Goal: Information Seeking & Learning: Compare options

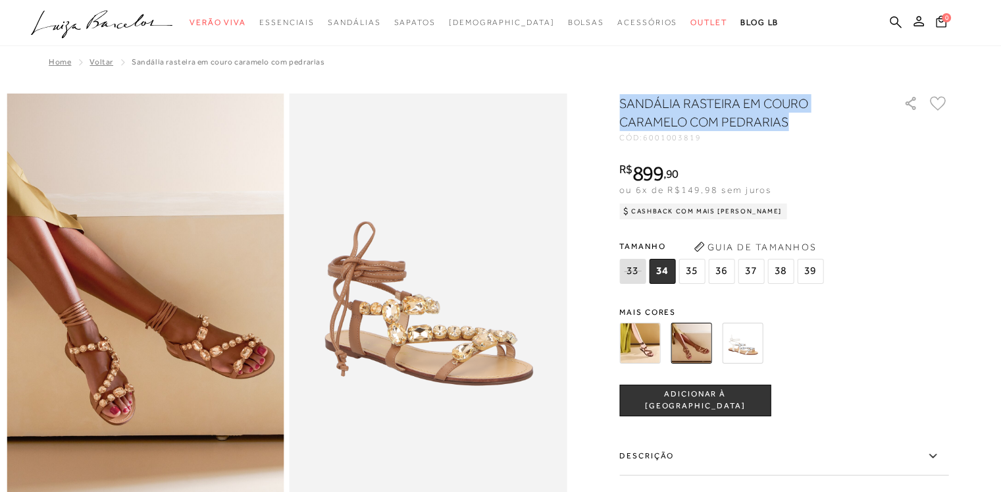
drag, startPoint x: 627, startPoint y: 101, endPoint x: 798, endPoint y: 120, distance: 172.8
click at [798, 120] on h1 "SANDÁLIA RASTEIRA EM COURO CARAMELO COM PEDRARIAS" at bounding box center [742, 112] width 247 height 37
copy h1 "SANDÁLIA RASTEIRA EM COURO CARAMELO COM PEDRARIAS"
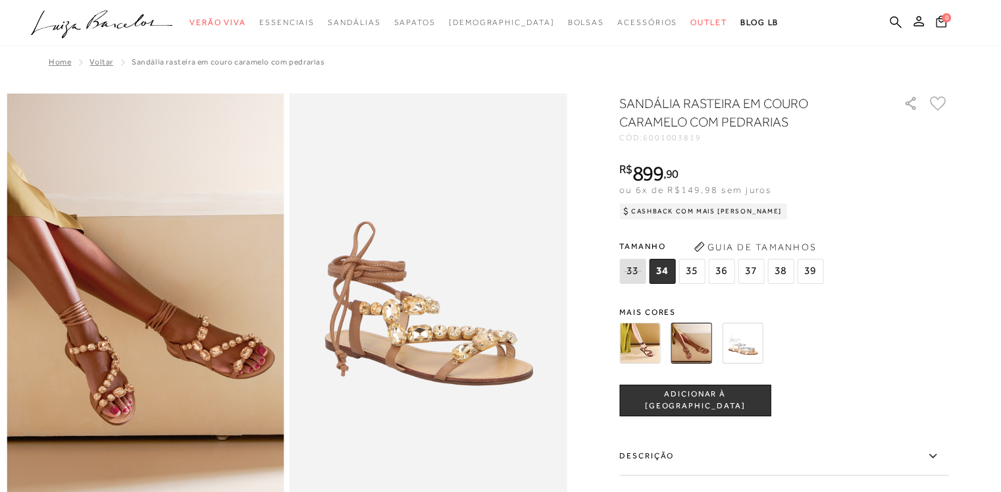
click at [866, 296] on div "SANDÁLIA RASTEIRA EM COURO CARAMELO COM PEDRARIAS CÓD: 6001003819 × É necessári…" at bounding box center [783, 387] width 329 height 586
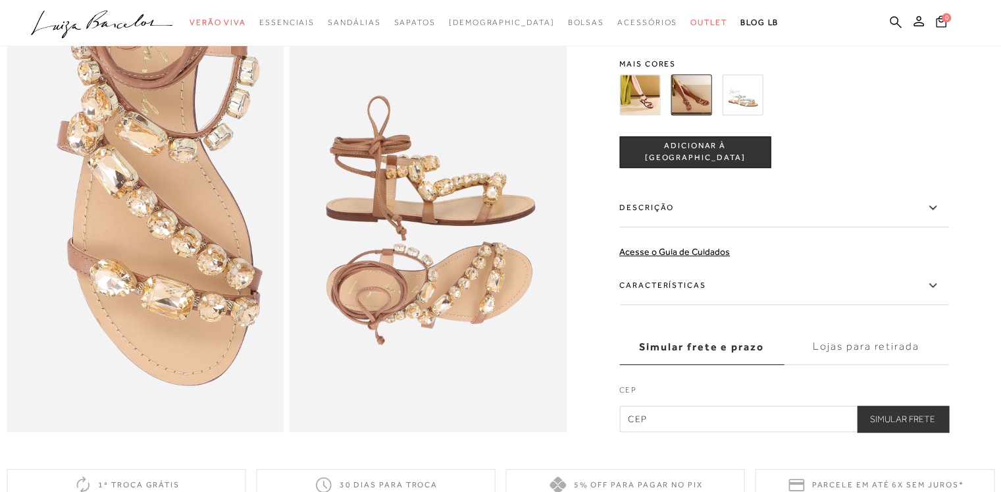
scroll to position [860, 0]
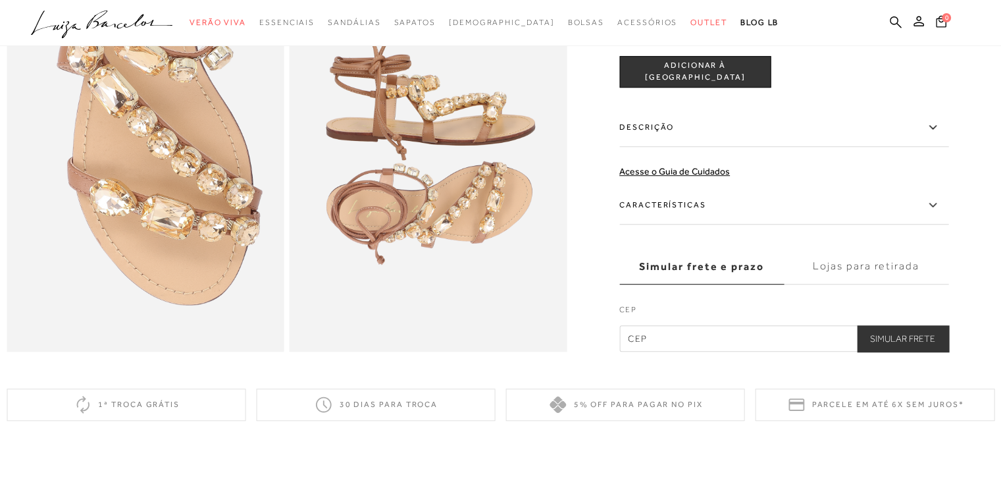
click at [702, 147] on label "Descrição" at bounding box center [783, 128] width 329 height 38
click at [0, 0] on input "Descrição" at bounding box center [0, 0] width 0 height 0
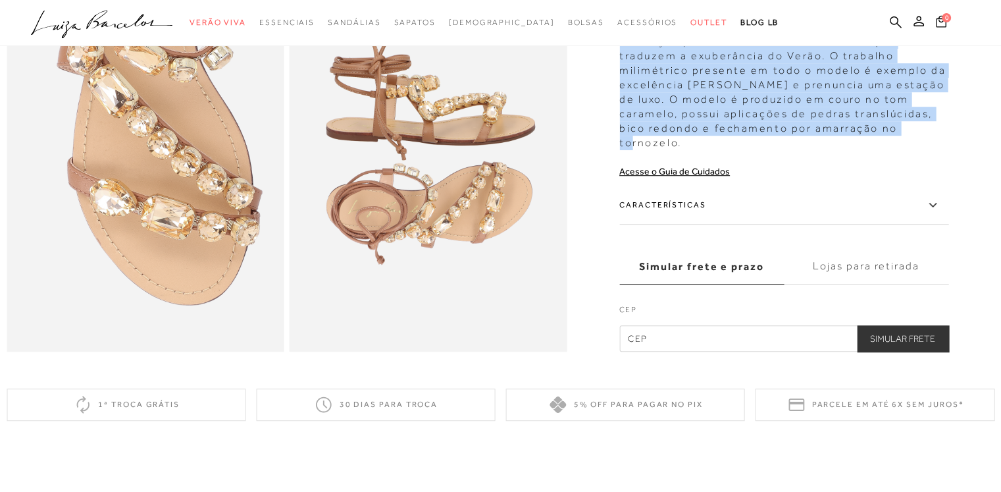
drag, startPoint x: 625, startPoint y: 57, endPoint x: 908, endPoint y: 162, distance: 302.6
click at [908, 150] on div "Verdadeiras jóias, as rasteiras com pedrarias chamam a atenção para um brilho ú…" at bounding box center [783, 81] width 329 height 137
copy div "Verdadeiras jóias, as rasteiras com pedrarias chamam a atenção para um brilho ú…"
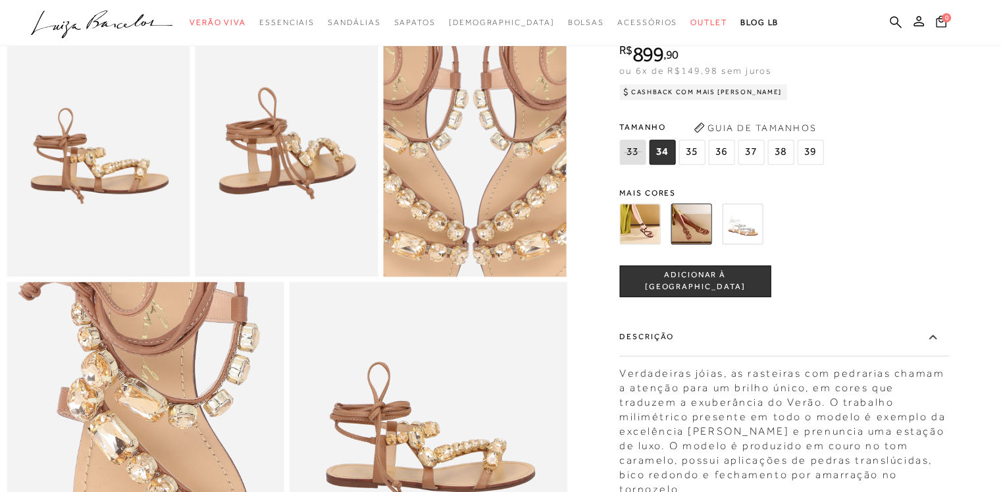
scroll to position [515, 0]
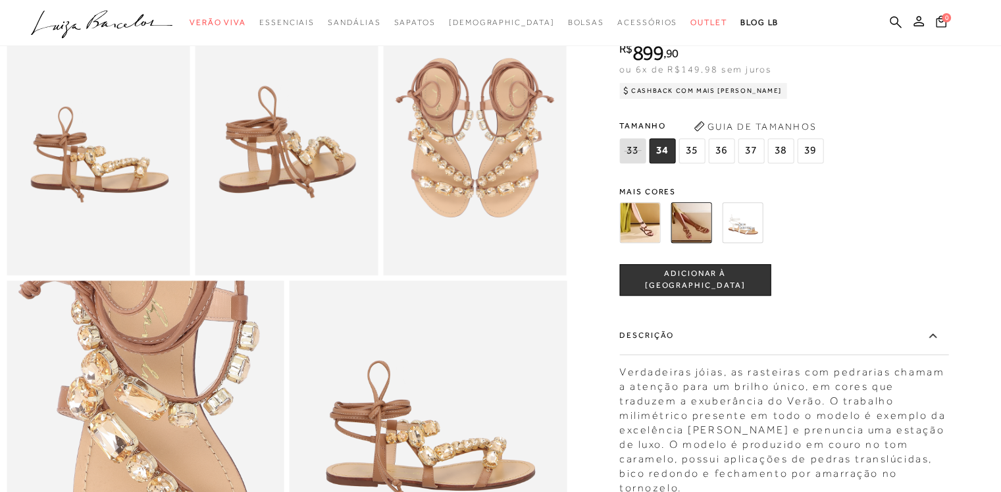
click at [907, 285] on div "SANDÁLIA RASTEIRA EM COURO CARAMELO COM PEDRARIAS CÓD: 6001003819 × É necessári…" at bounding box center [783, 335] width 329 height 723
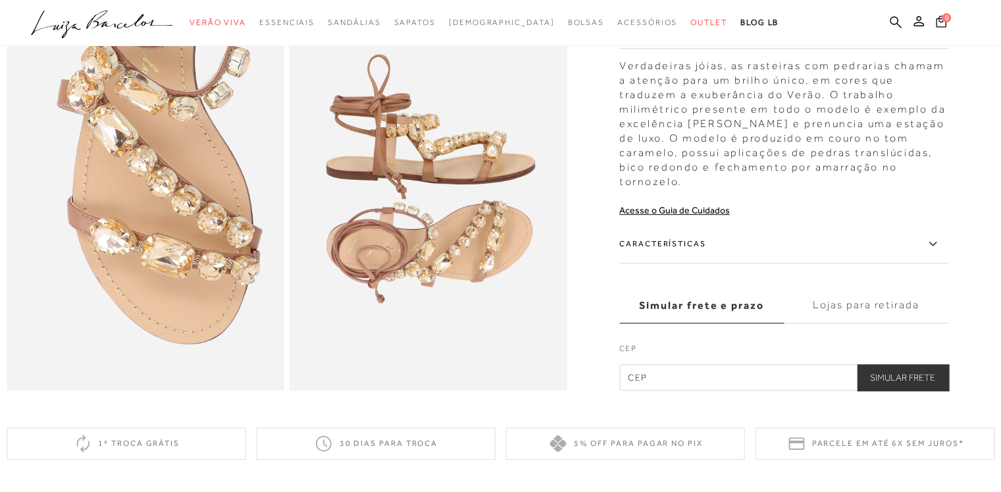
scroll to position [820, 0]
click at [731, 264] on label "Características" at bounding box center [783, 245] width 329 height 38
click at [0, 0] on input "Características" at bounding box center [0, 0] width 0 height 0
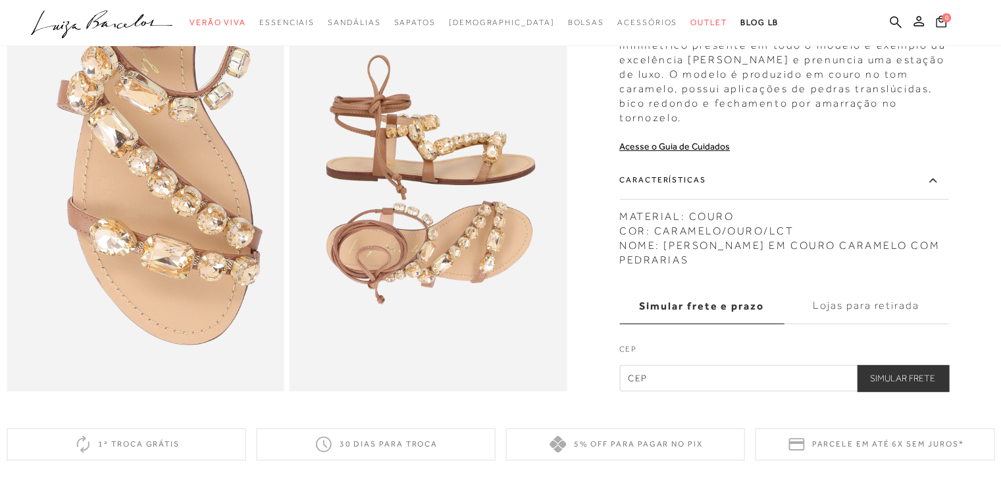
drag, startPoint x: 627, startPoint y: 238, endPoint x: 755, endPoint y: 288, distance: 137.8
copy div "MATERIAL: COURO COR: CARAMELO/OURO/LCT NOME: SANDÁLIA RASTEIRA EM COURO CARAMEL…"
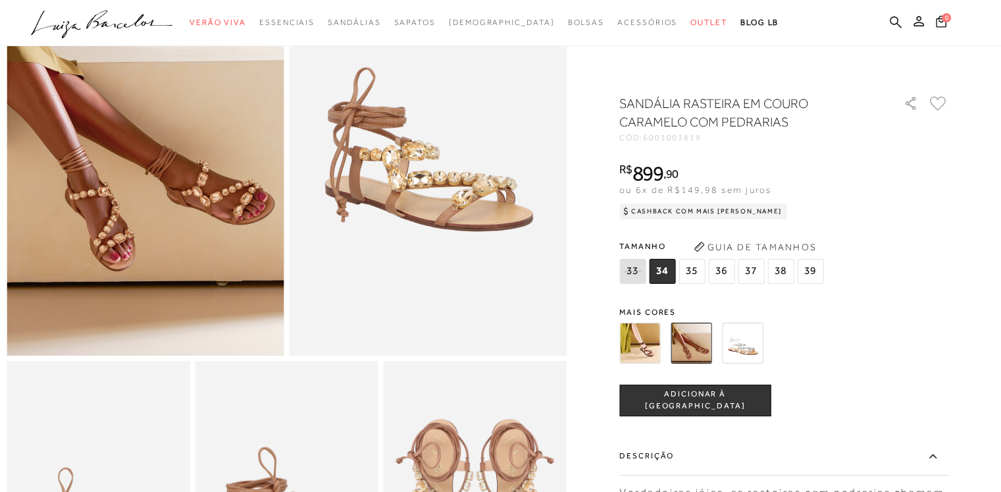
scroll to position [126, 0]
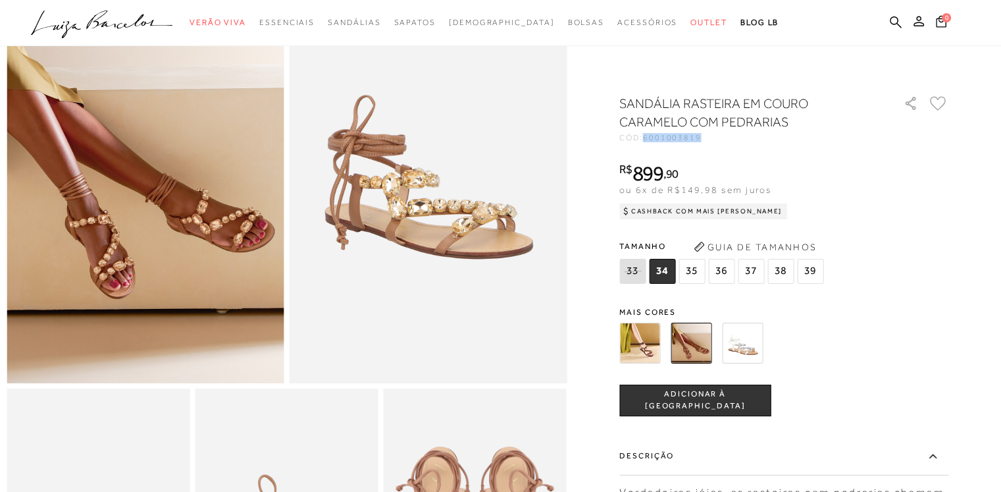
drag, startPoint x: 650, startPoint y: 138, endPoint x: 735, endPoint y: 143, distance: 84.5
click at [735, 143] on div "SANDÁLIA RASTEIRA EM COURO CARAMELO COM PEDRARIAS CÓD: 6001003819 × É necessári…" at bounding box center [783, 487] width 329 height 787
copy span "6001003819"
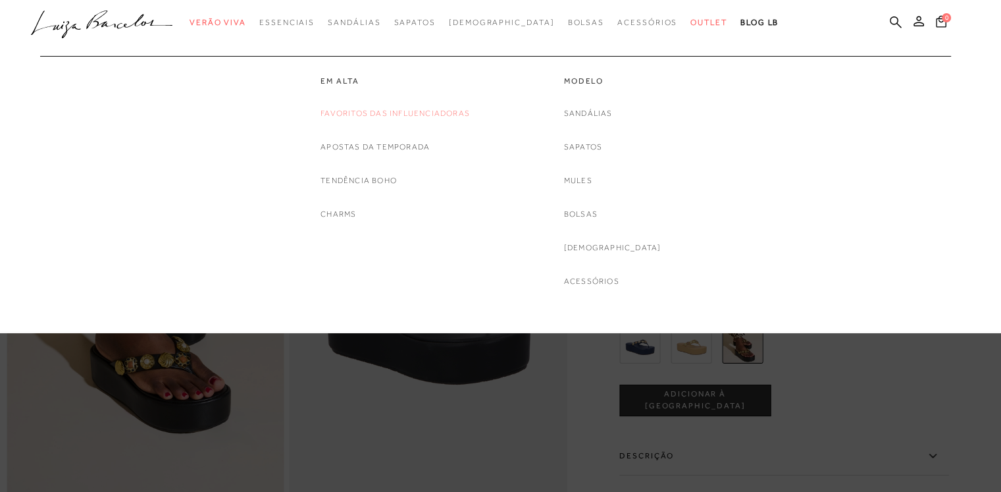
click at [346, 116] on link "Favoritos das Influenciadoras" at bounding box center [395, 114] width 149 height 14
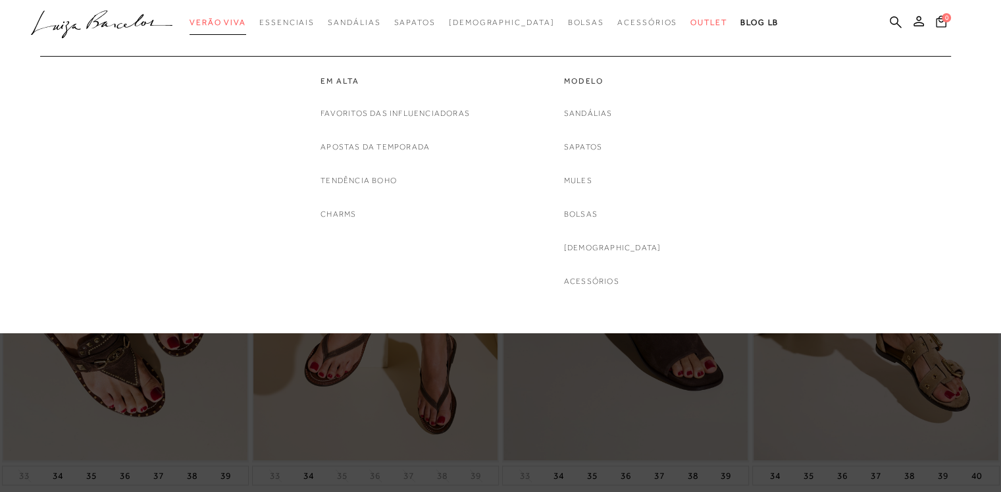
click at [246, 20] on span "Verão Viva" at bounding box center [218, 22] width 57 height 9
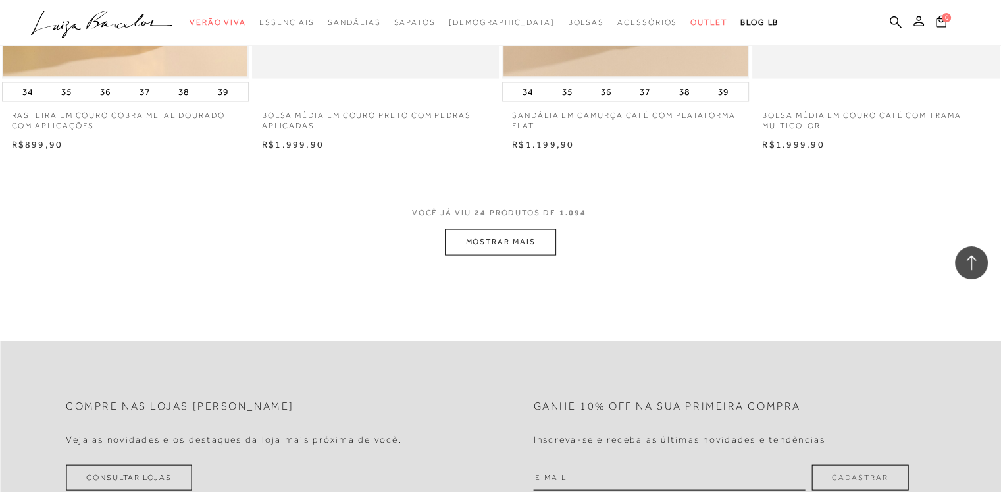
scroll to position [2730, 0]
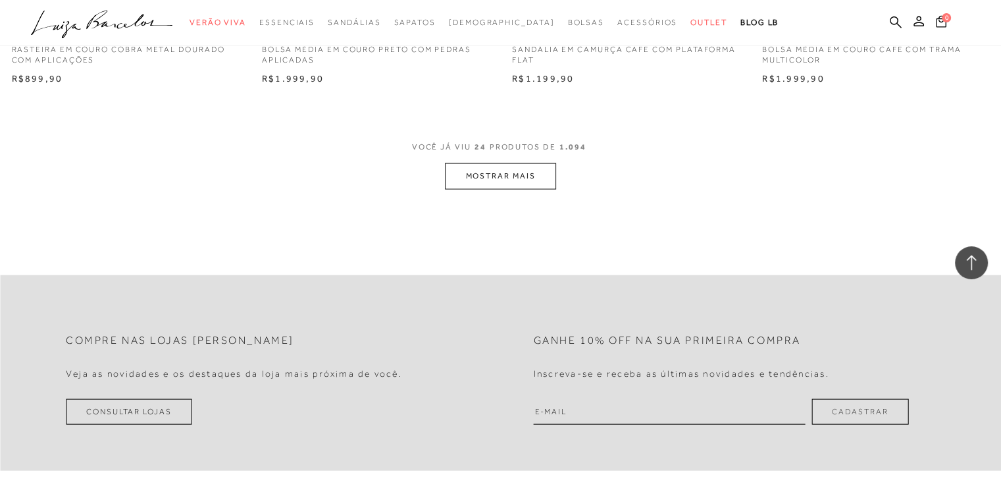
click at [510, 187] on button "MOSTRAR MAIS" at bounding box center [500, 176] width 111 height 26
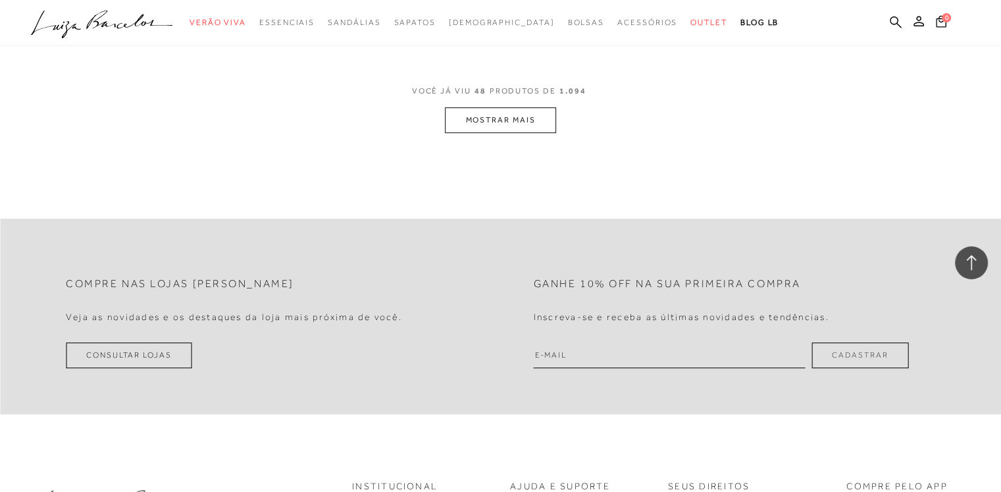
scroll to position [5523, 0]
click at [511, 132] on button "MOSTRAR MAIS" at bounding box center [500, 121] width 111 height 26
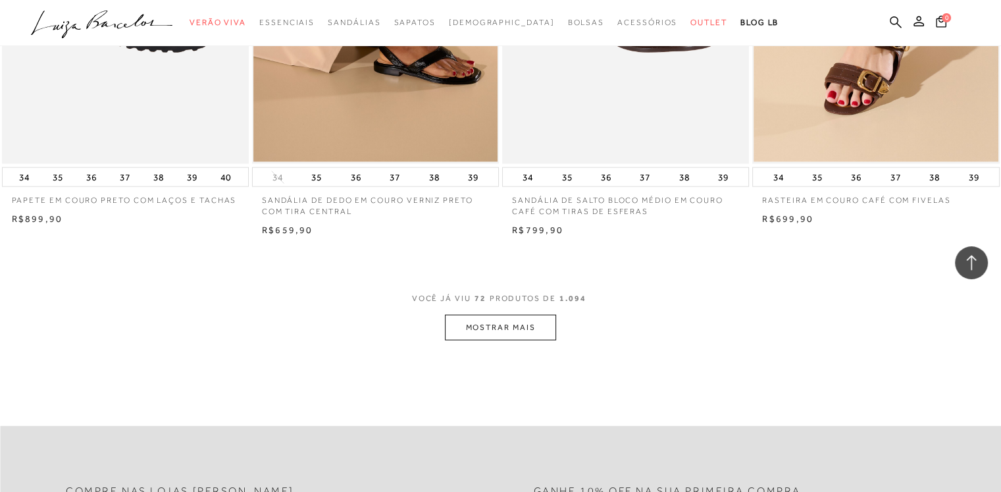
scroll to position [8186, 0]
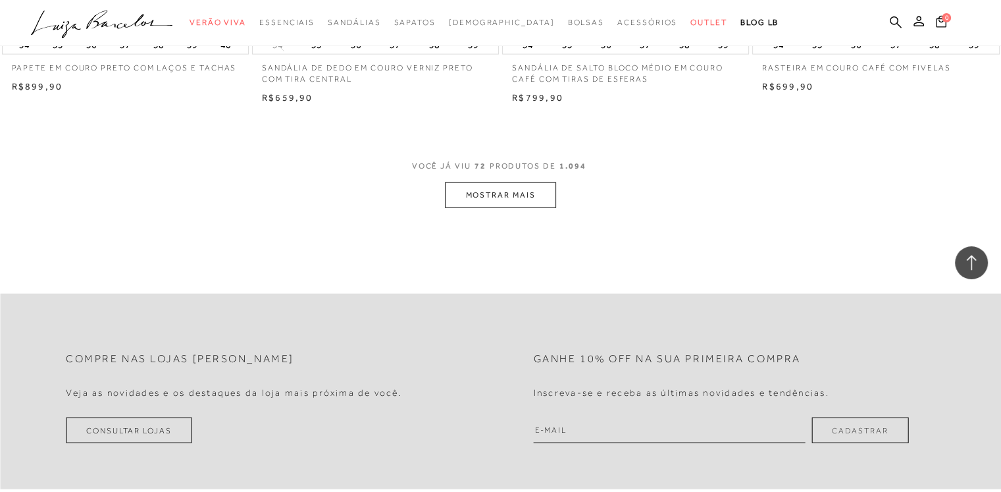
click at [500, 188] on button "MOSTRAR MAIS" at bounding box center [500, 195] width 111 height 26
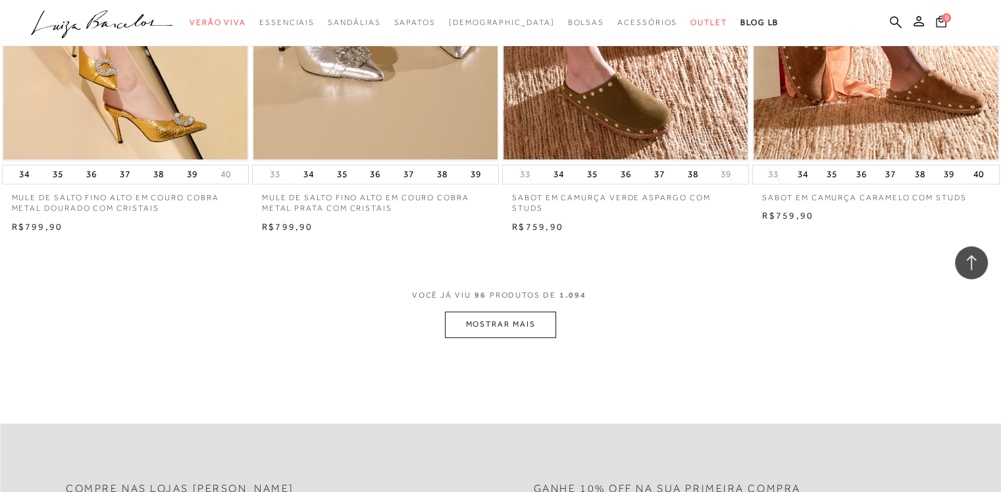
scroll to position [10805, 0]
click at [532, 335] on button "MOSTRAR MAIS" at bounding box center [500, 325] width 111 height 26
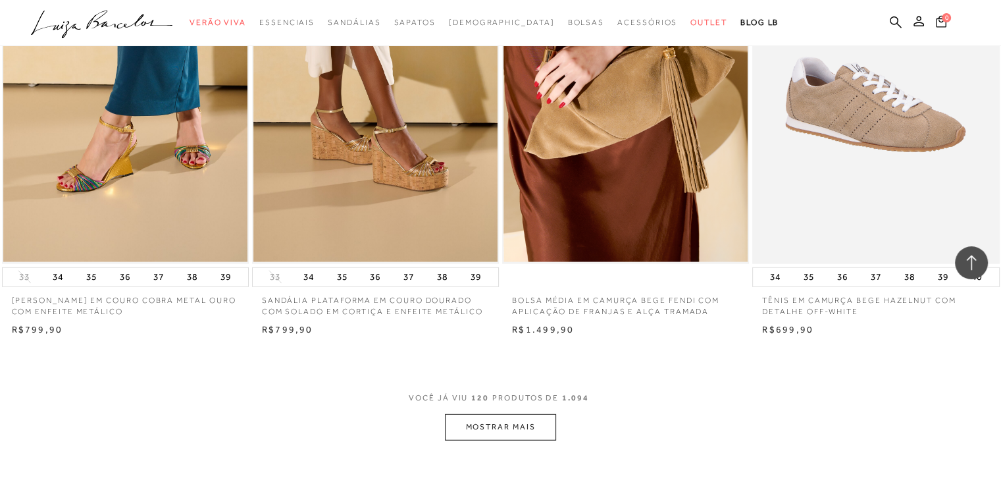
scroll to position [13619, 0]
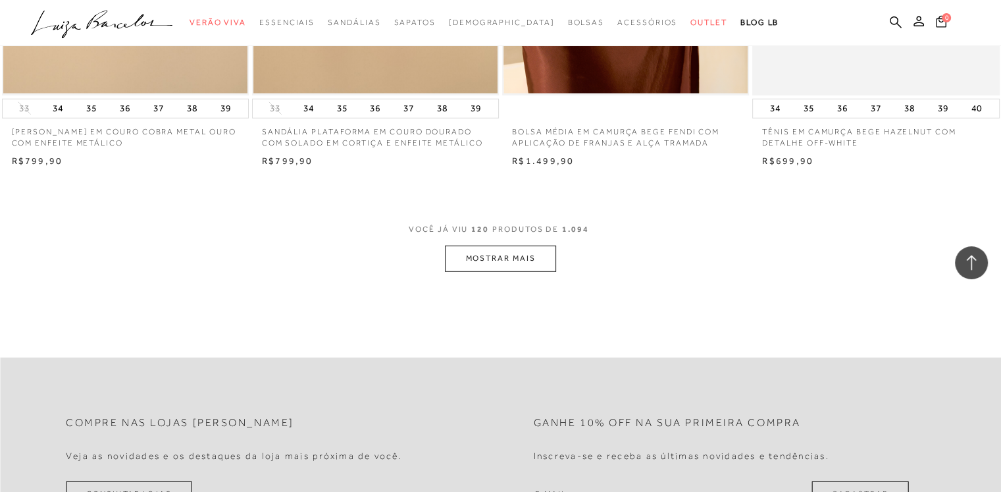
click at [512, 265] on button "MOSTRAR MAIS" at bounding box center [500, 259] width 111 height 26
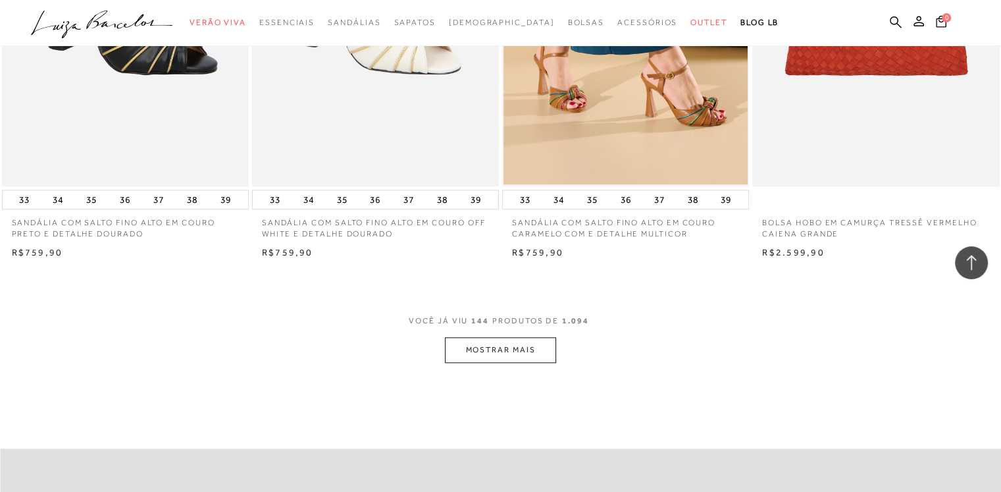
scroll to position [16275, 0]
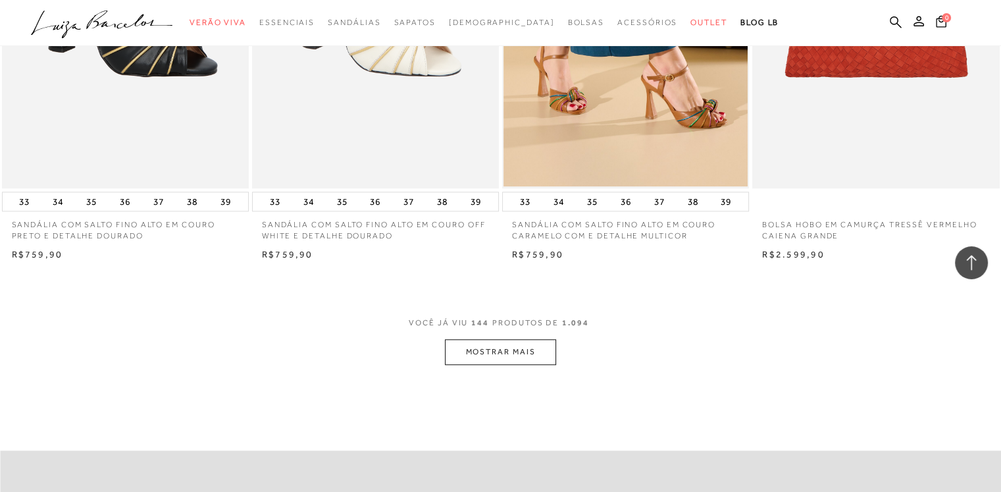
click at [513, 342] on button "MOSTRAR MAIS" at bounding box center [500, 352] width 111 height 26
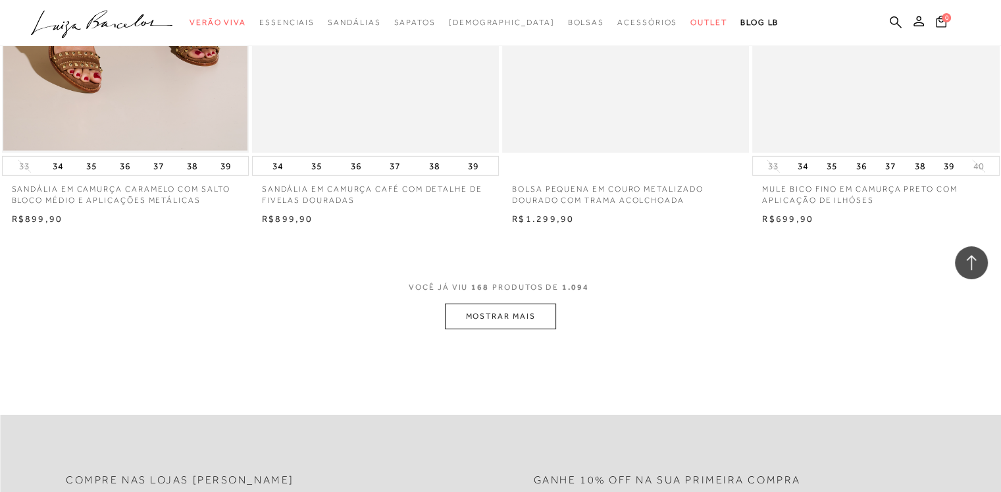
scroll to position [19054, 0]
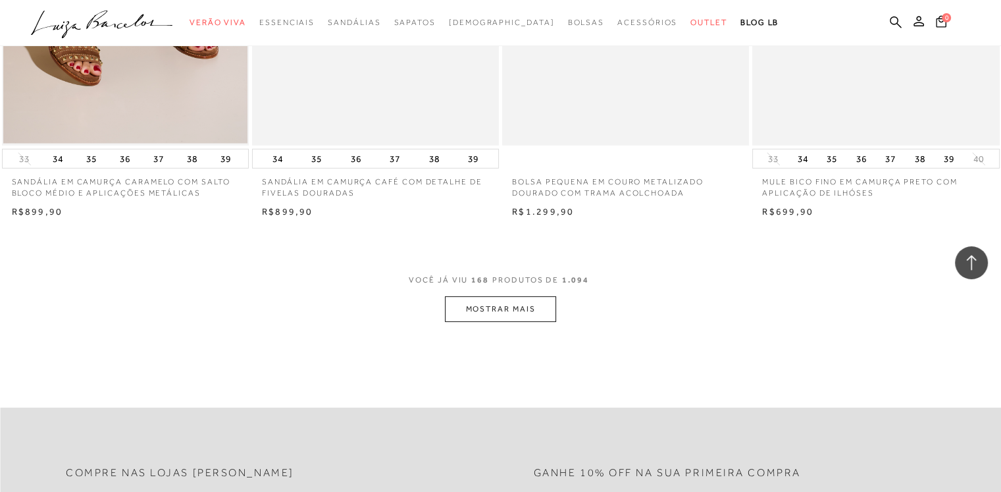
click at [492, 309] on button "MOSTRAR MAIS" at bounding box center [500, 309] width 111 height 26
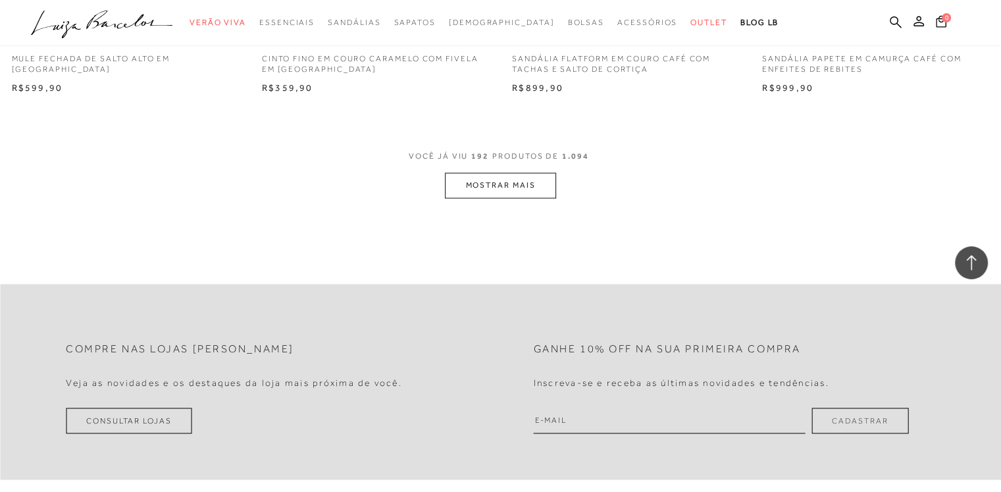
scroll to position [21925, 0]
click at [513, 181] on button "MOSTRAR MAIS" at bounding box center [500, 187] width 111 height 26
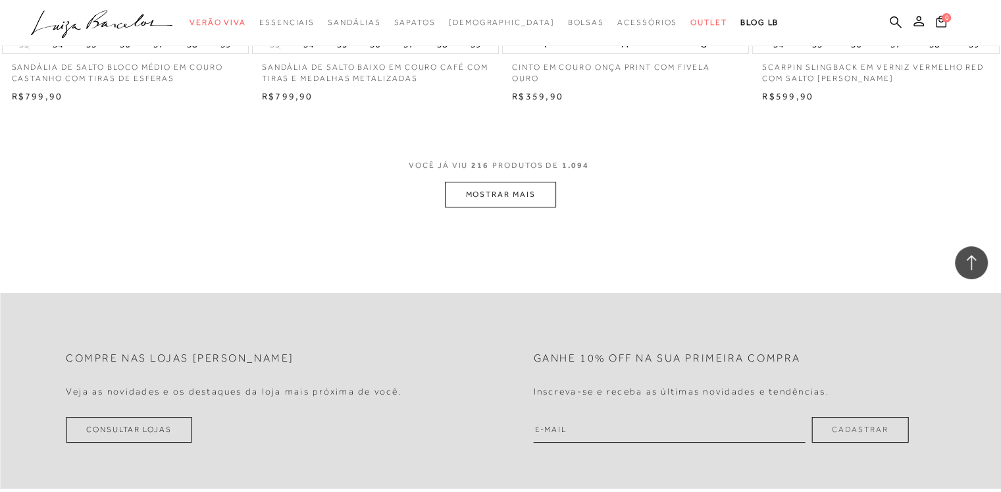
scroll to position [24655, 0]
click at [503, 199] on button "MOSTRAR MAIS" at bounding box center [500, 194] width 111 height 26
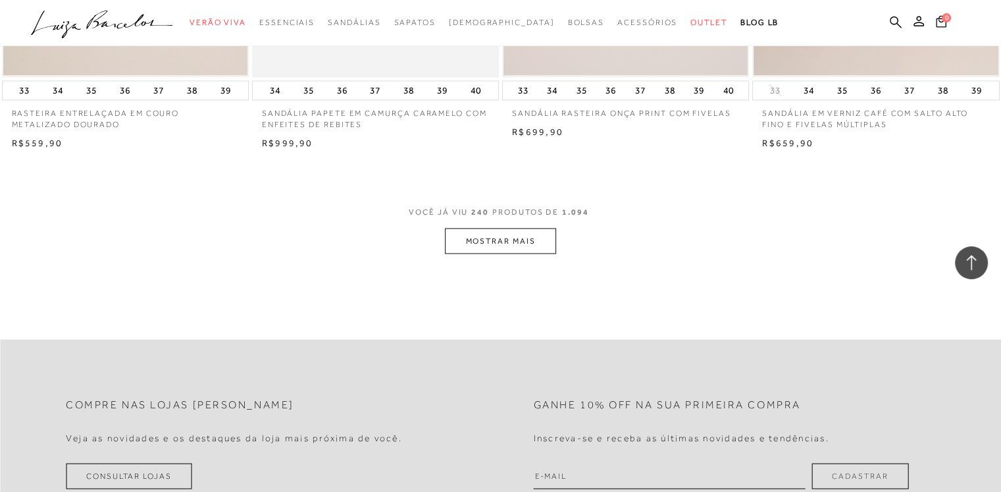
scroll to position [27370, 0]
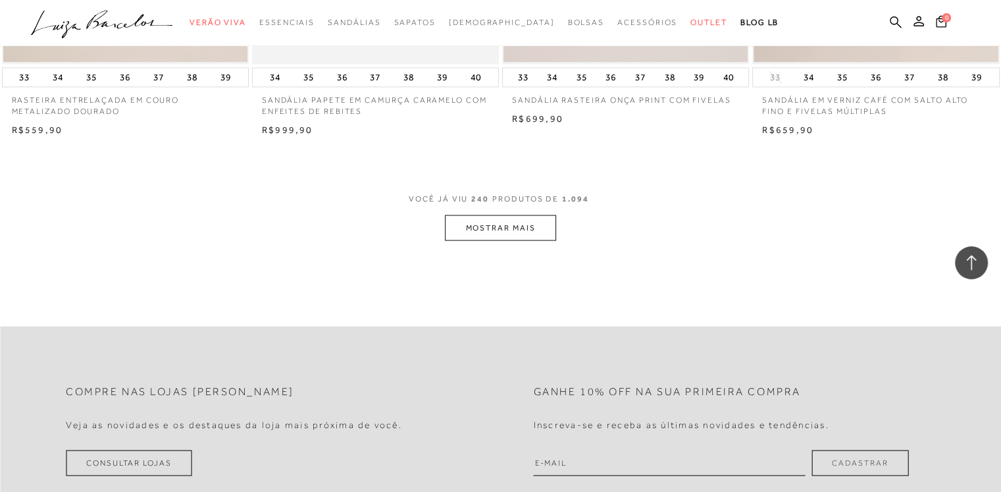
click at [532, 224] on button "MOSTRAR MAIS" at bounding box center [500, 228] width 111 height 26
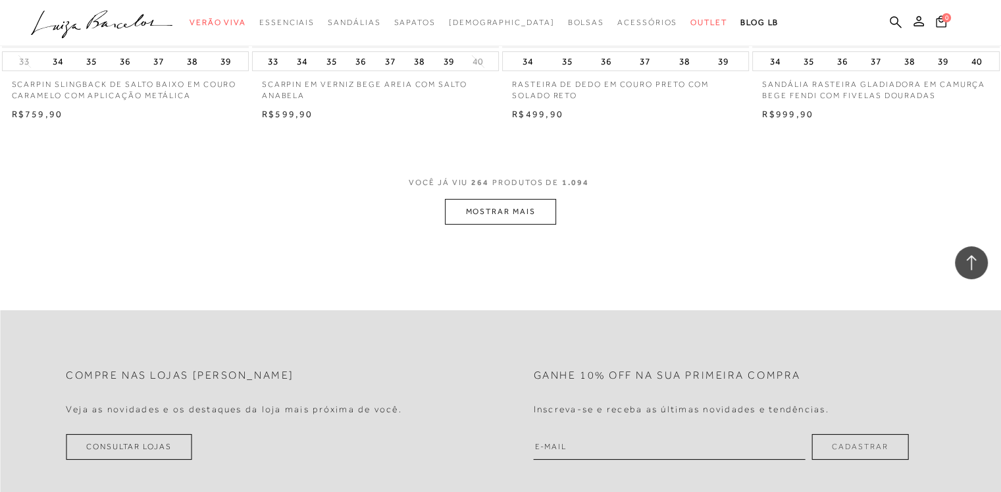
scroll to position [30161, 0]
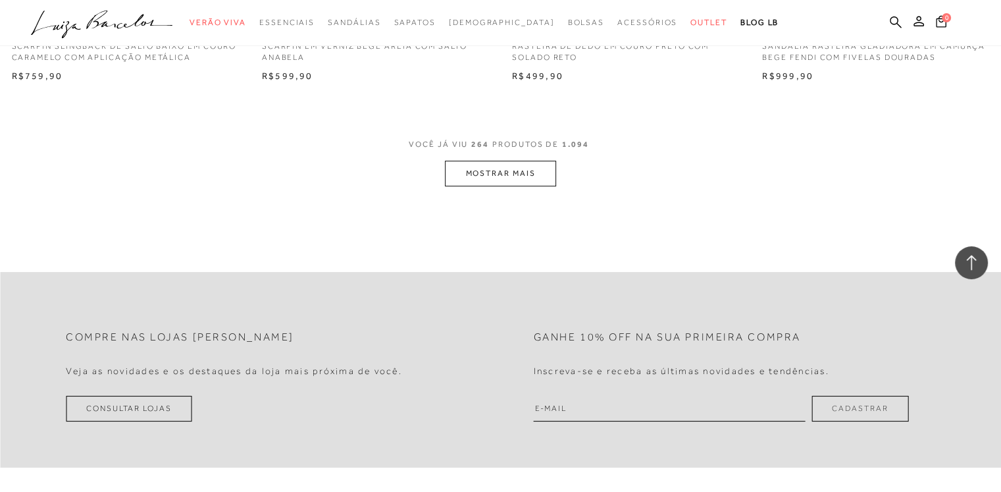
click at [514, 172] on button "MOSTRAR MAIS" at bounding box center [500, 174] width 111 height 26
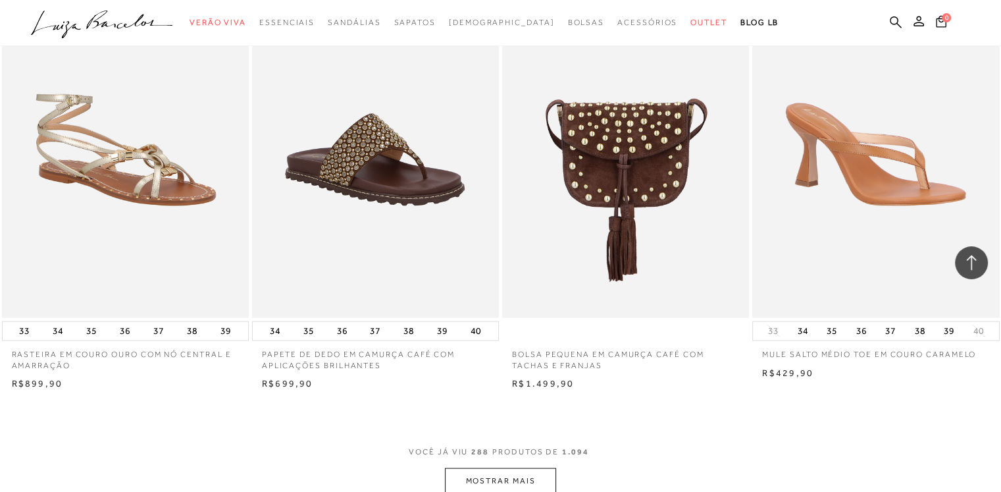
scroll to position [32654, 0]
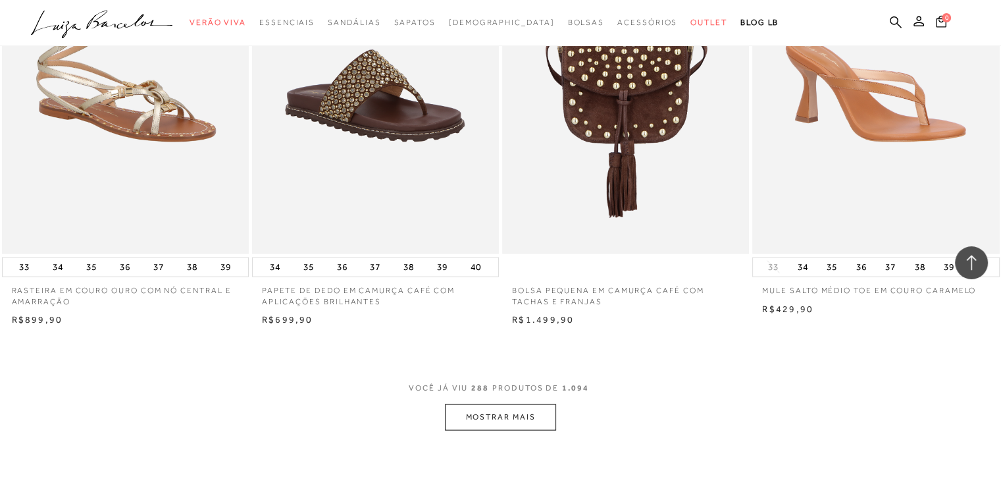
click at [516, 404] on button "MOSTRAR MAIS" at bounding box center [500, 417] width 111 height 26
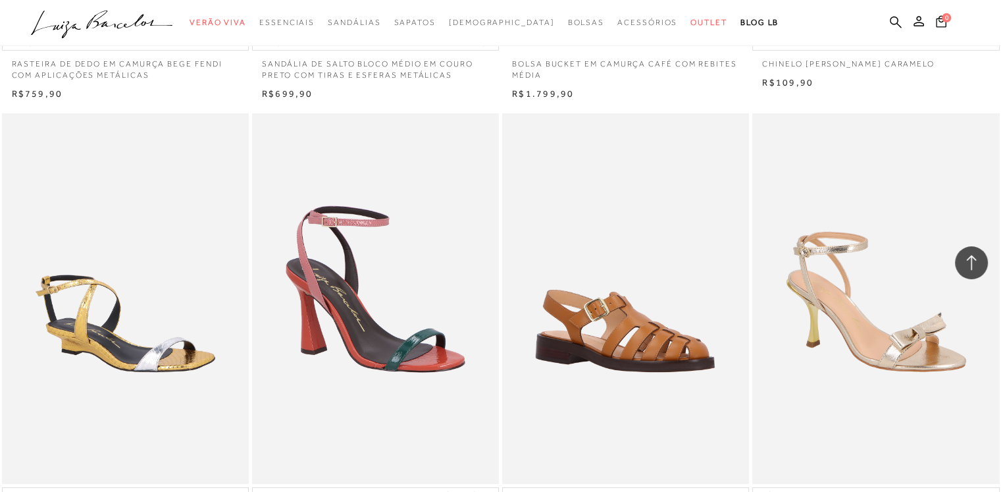
scroll to position [34354, 0]
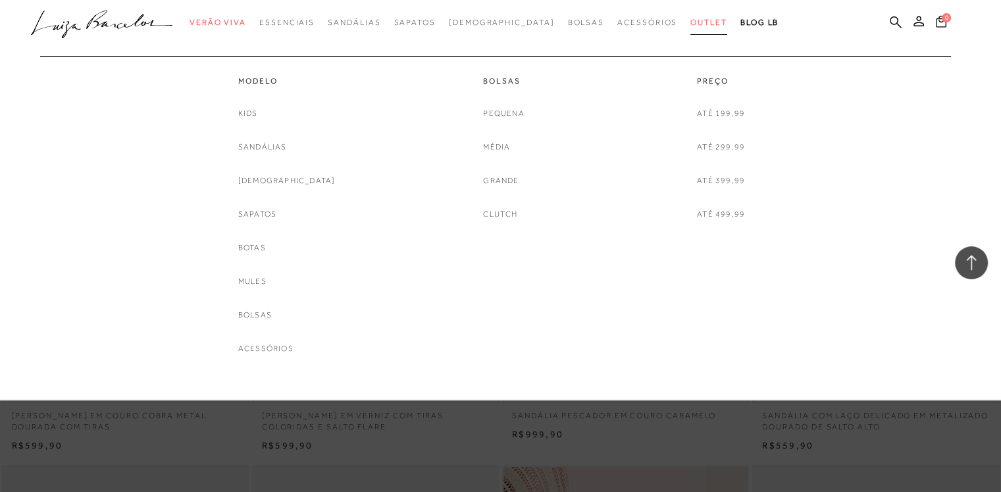
click at [691, 20] on span "Outlet" at bounding box center [709, 22] width 37 height 9
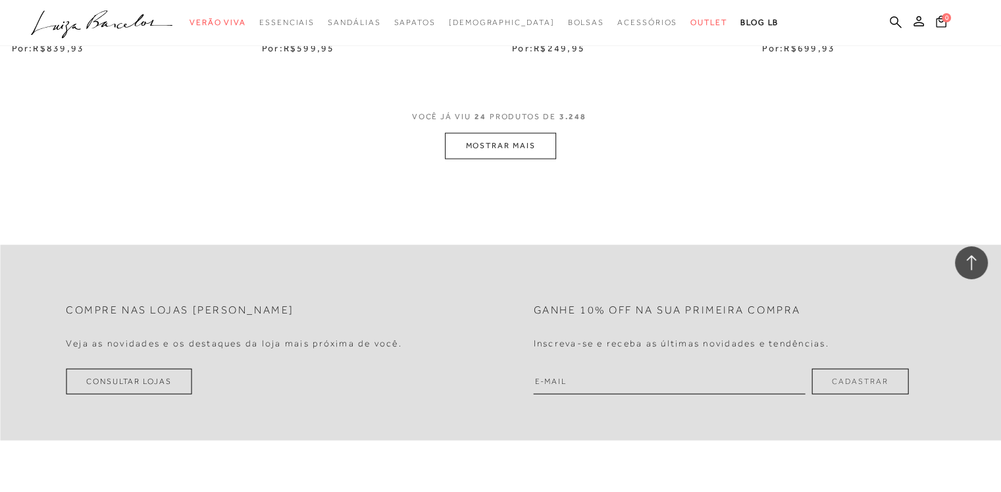
scroll to position [2855, 0]
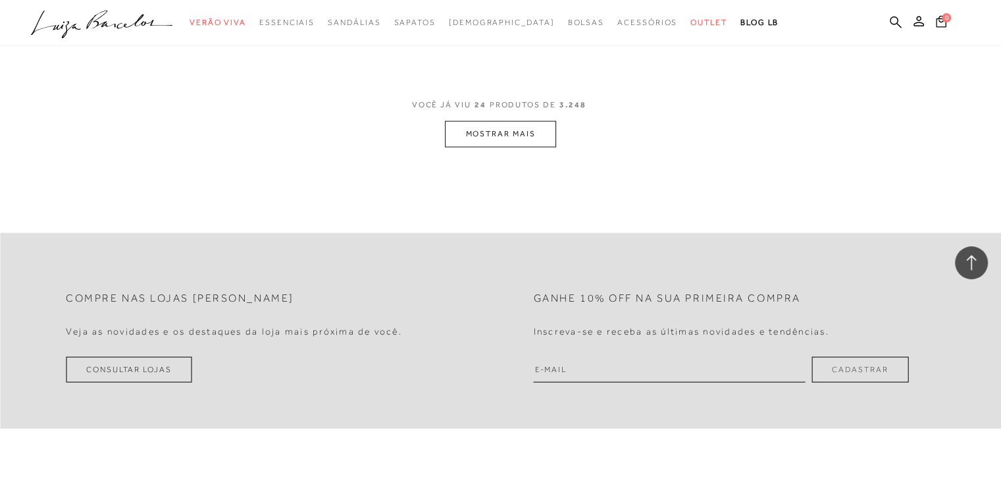
click at [508, 129] on button "MOSTRAR MAIS" at bounding box center [500, 134] width 111 height 26
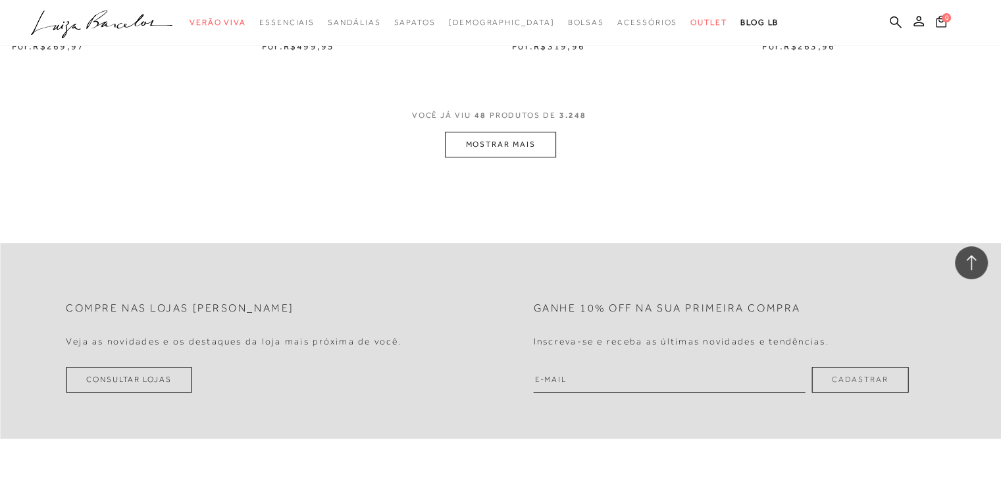
scroll to position [5678, 0]
click at [495, 154] on button "MOSTRAR MAIS" at bounding box center [500, 143] width 111 height 26
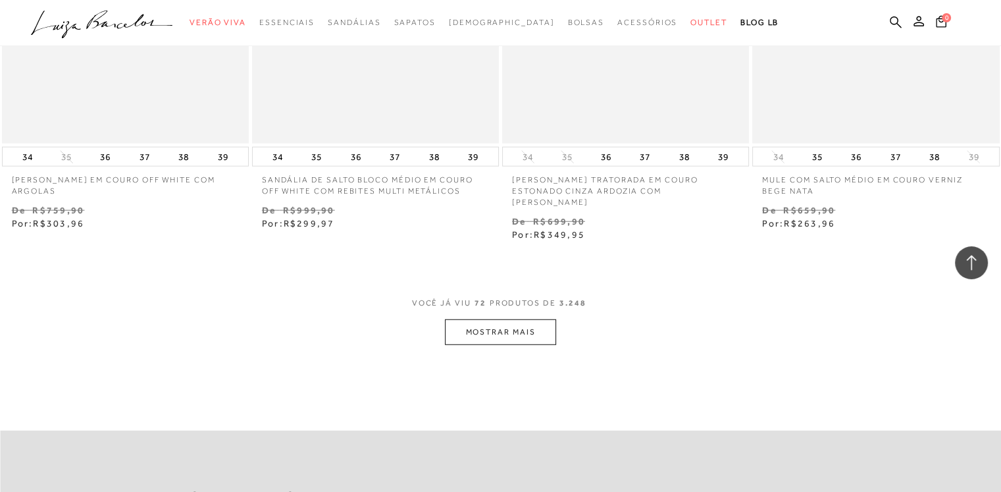
scroll to position [8323, 0]
click at [476, 317] on button "MOSTRAR MAIS" at bounding box center [500, 330] width 111 height 26
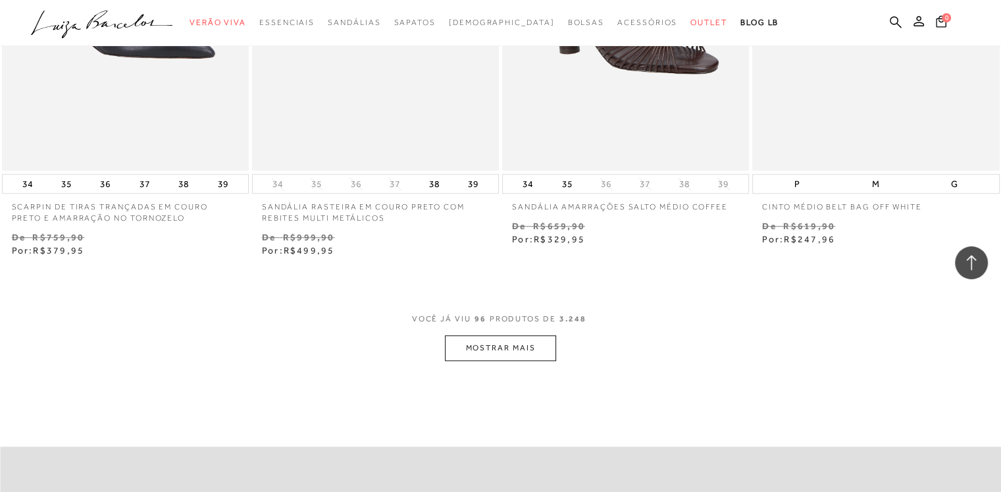
scroll to position [11193, 0]
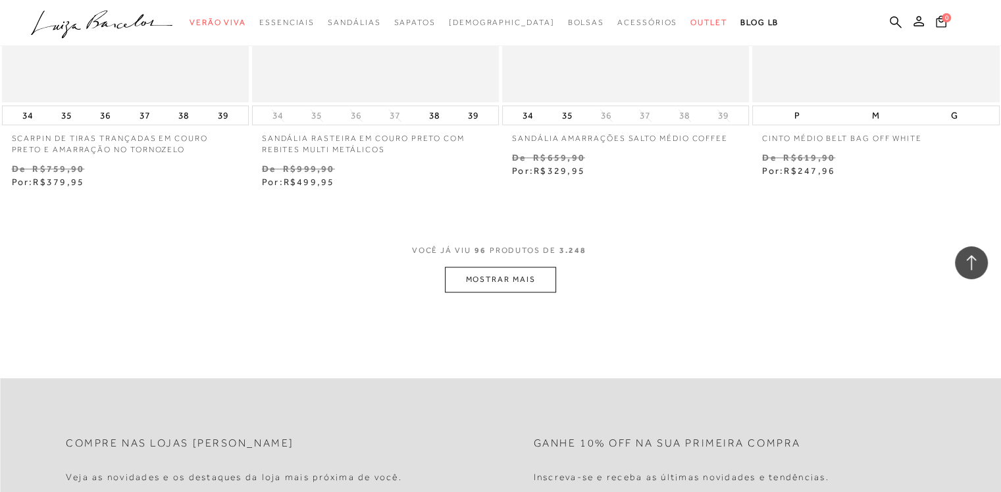
click at [513, 271] on button "MOSTRAR MAIS" at bounding box center [500, 280] width 111 height 26
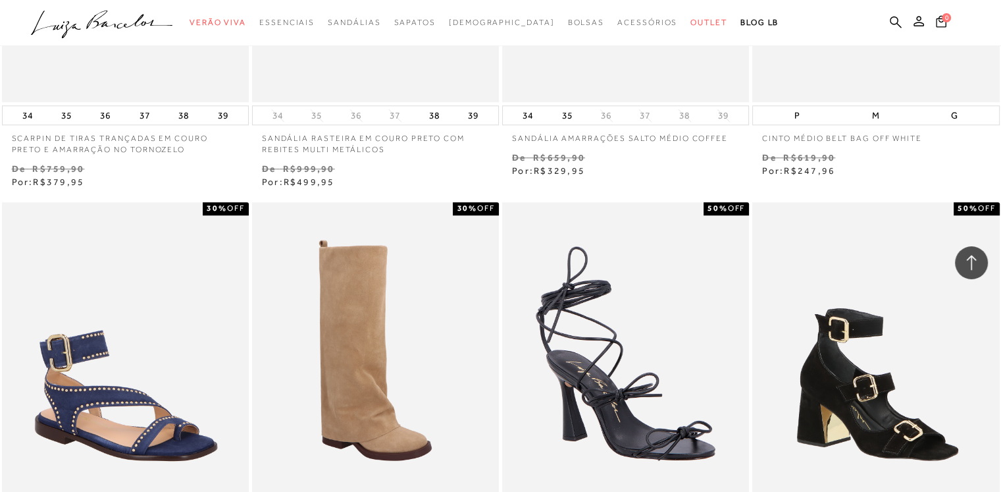
click at [513, 271] on img at bounding box center [627, 387] width 246 height 371
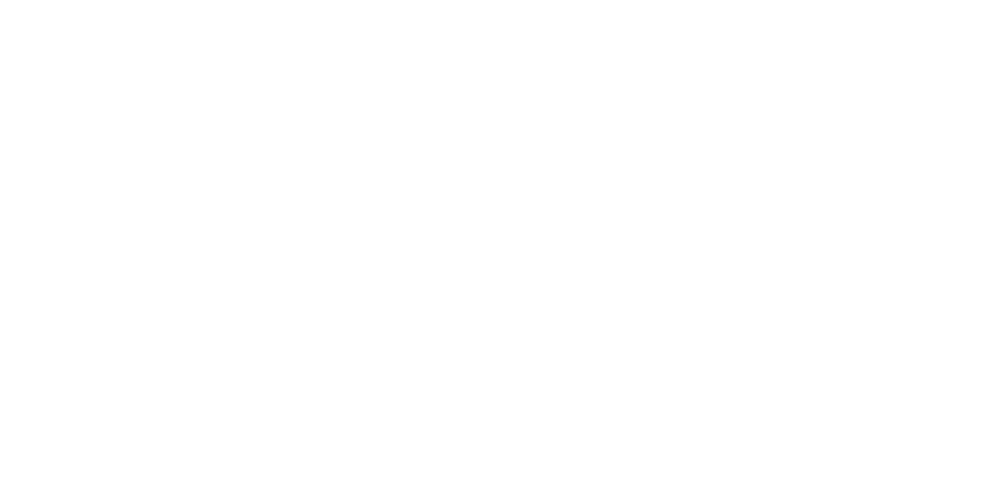
scroll to position [59, 0]
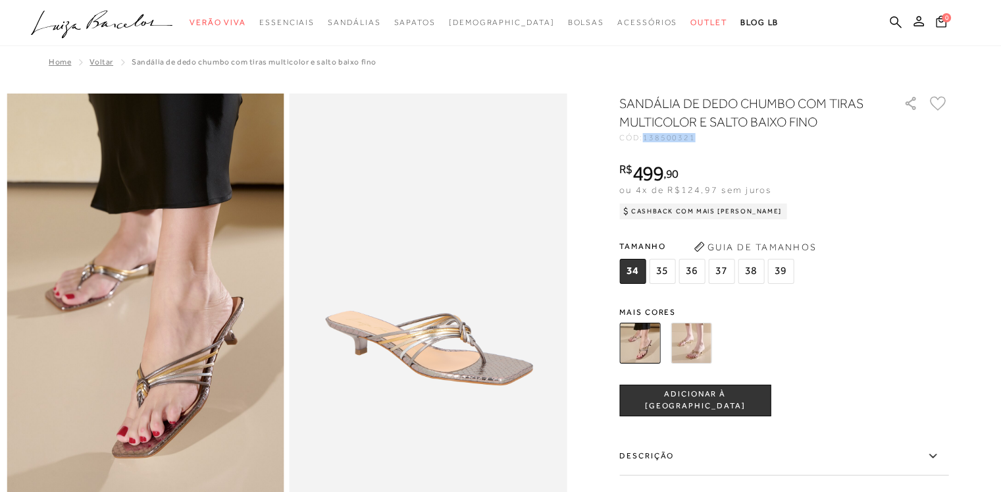
drag, startPoint x: 650, startPoint y: 138, endPoint x: 708, endPoint y: 138, distance: 58.6
click at [708, 138] on div "CÓD: 138500321" at bounding box center [750, 138] width 263 height 8
copy span "138500321"
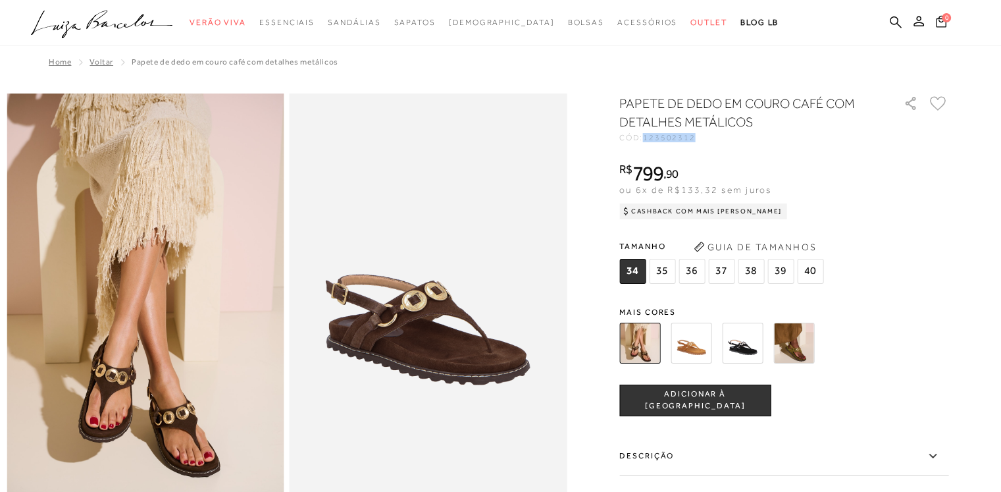
click at [710, 136] on div "CÓD: 123502312" at bounding box center [750, 138] width 263 height 8
click at [814, 195] on div "R$ 799 , 90 ou 6x de R$133,32 sem juros Cashback com Mais Luiza R$ 799,90" at bounding box center [783, 189] width 329 height 53
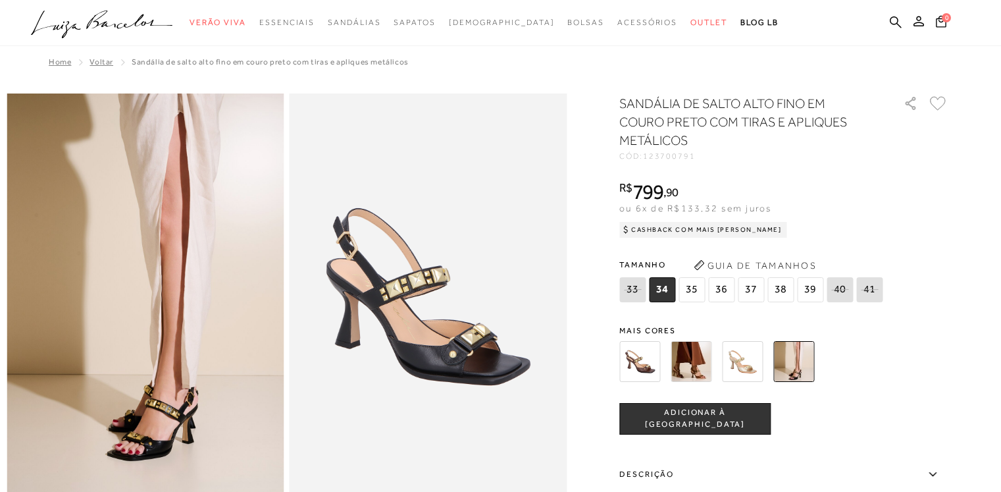
click at [701, 378] on img at bounding box center [691, 361] width 41 height 41
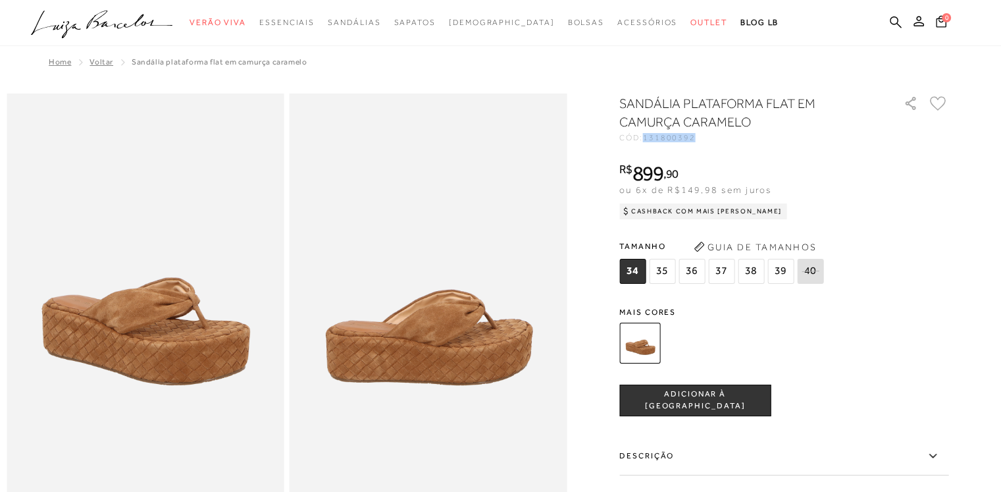
drag, startPoint x: 651, startPoint y: 140, endPoint x: 713, endPoint y: 142, distance: 61.9
click at [713, 142] on div "SANDÁLIA PLATAFORMA FLAT EM CAMURÇA CARAMELO CÓD: 131800392 × É necessário sele…" at bounding box center [783, 387] width 329 height 586
copy span "131800392"
click at [812, 178] on div "R$ 899 , 90 ou 6x de R$149,98 sem juros Cashback com Mais Luiza R$ 899,90" at bounding box center [783, 189] width 329 height 53
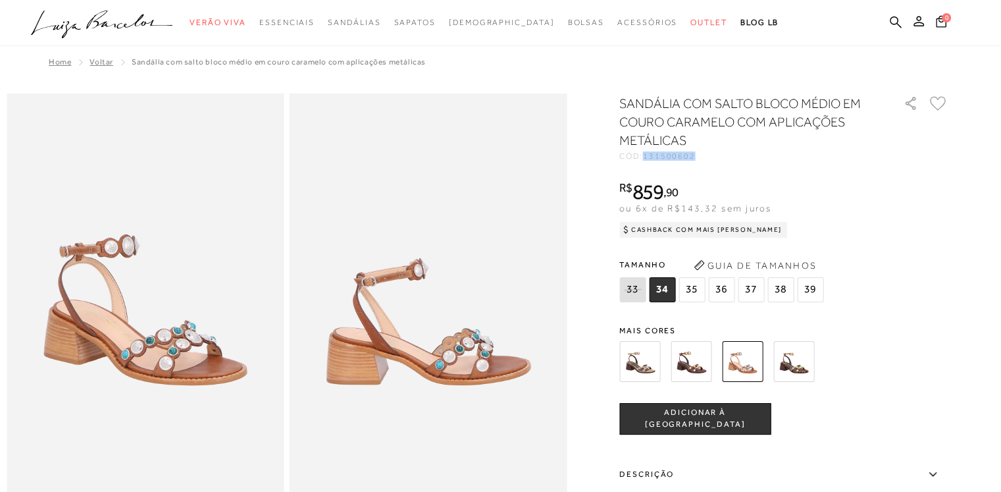
drag, startPoint x: 650, startPoint y: 153, endPoint x: 722, endPoint y: 153, distance: 71.7
click at [722, 153] on div "CÓD: 131500602" at bounding box center [750, 156] width 263 height 8
copy span "131500602"
click at [640, 70] on div "Home Voltar SANDÁLIA COM SALTO BLOCO MÉDIO EM COURO CARAMELO COM APLICAÇÕES MET…" at bounding box center [501, 63] width 988 height 34
